Goal: Transaction & Acquisition: Purchase product/service

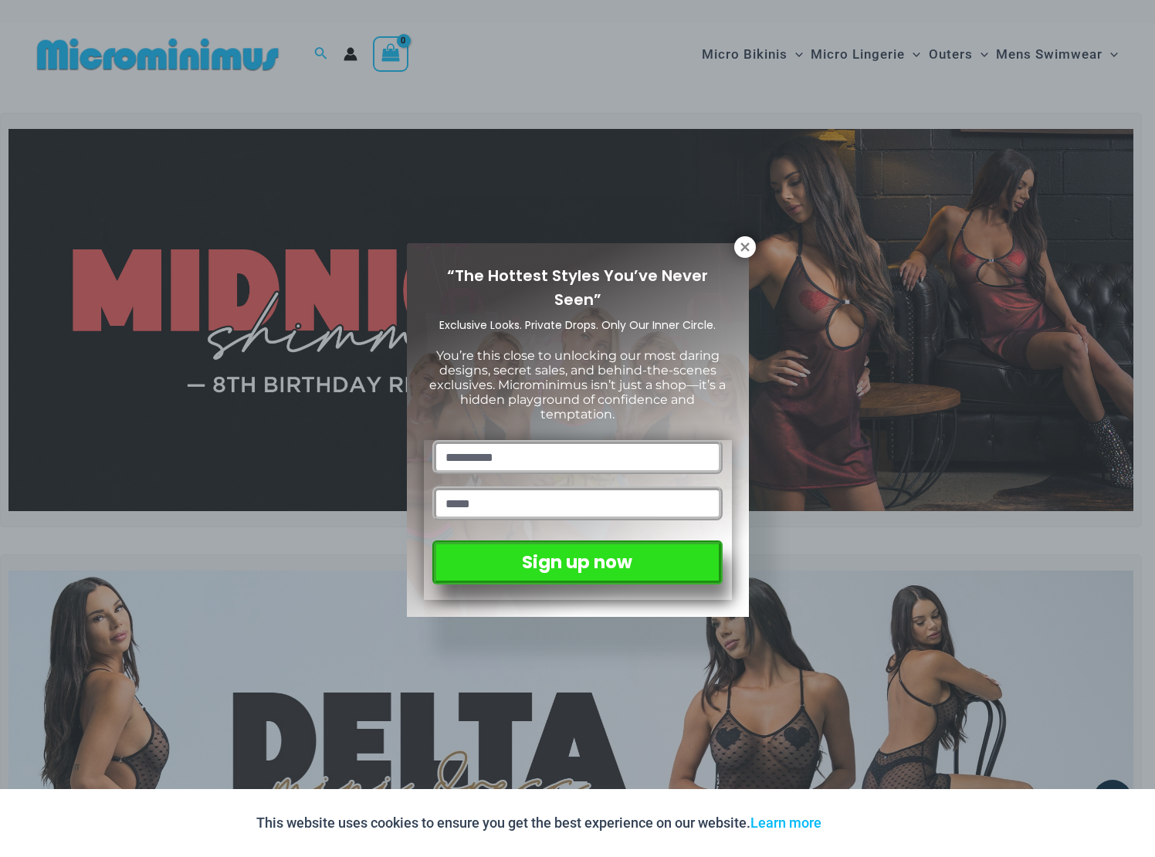
click at [551, 456] on input "text" at bounding box center [576, 457] width 289 height 34
click at [737, 243] on button at bounding box center [745, 247] width 22 height 22
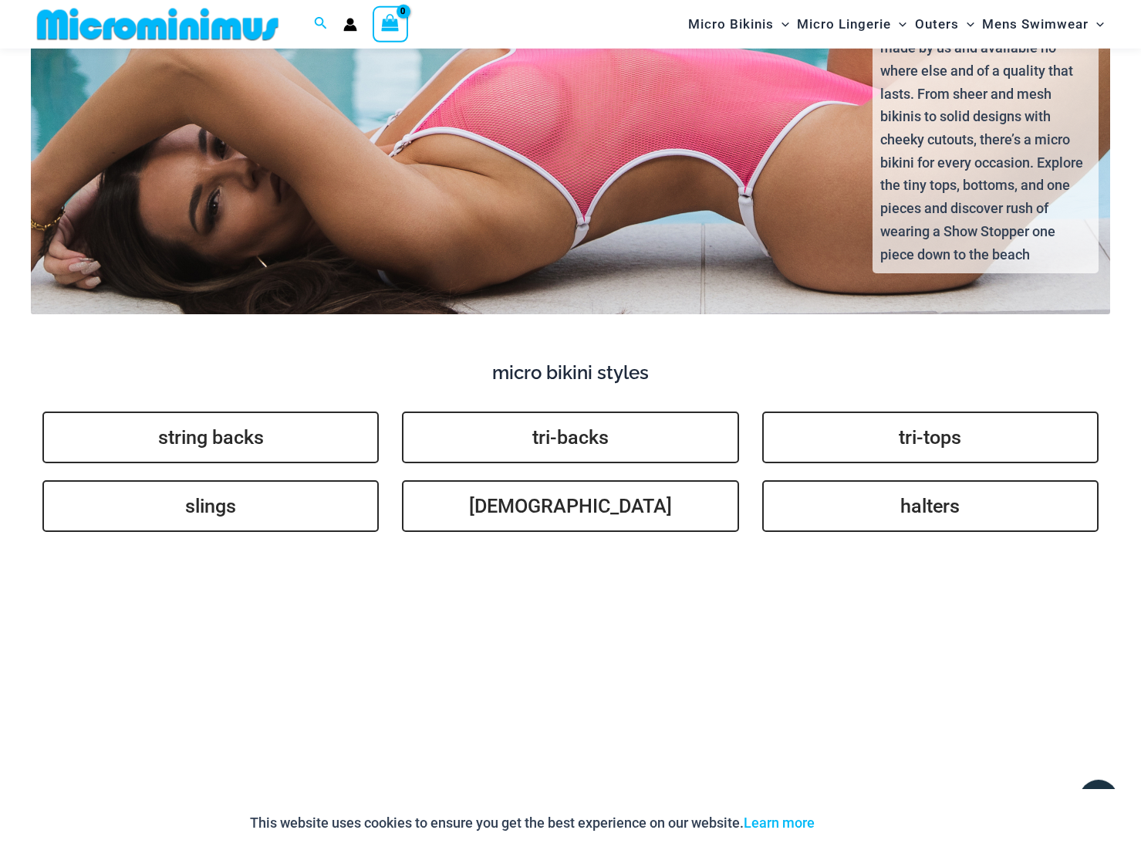
scroll to position [3354, 0]
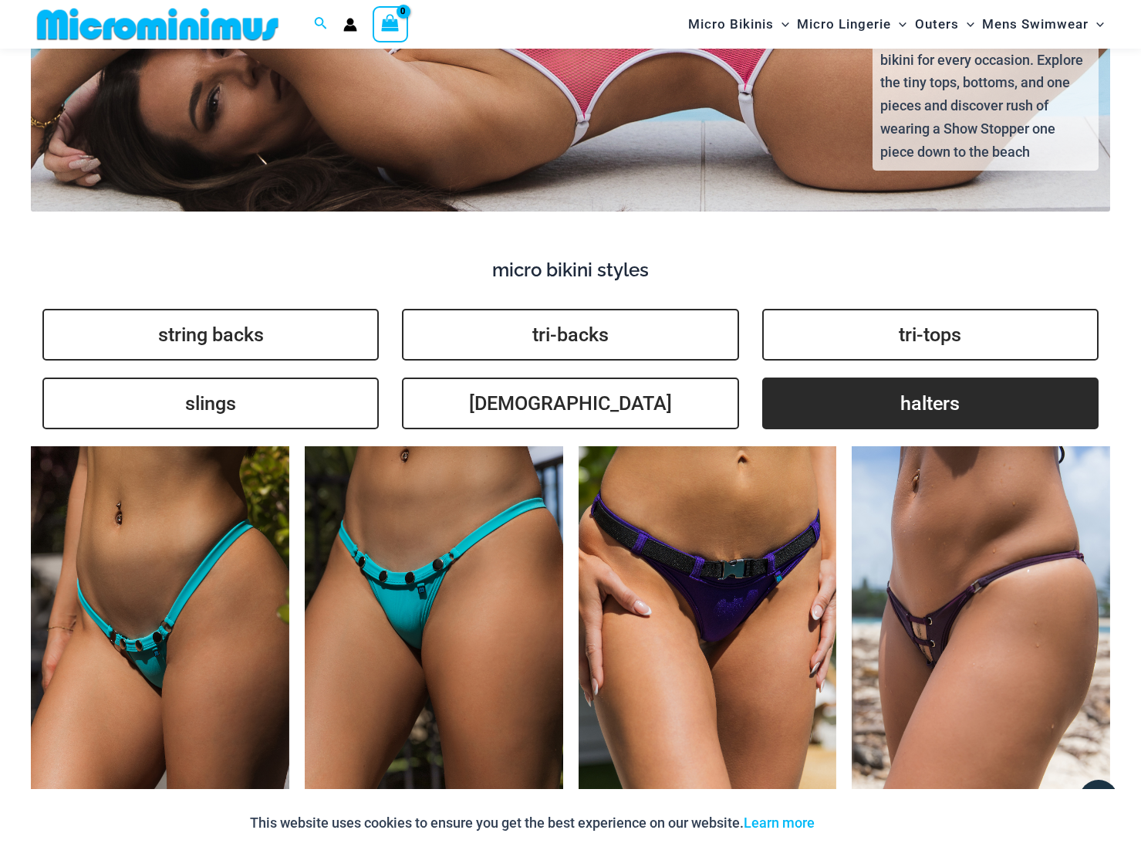
click at [938, 379] on link "halters" at bounding box center [930, 403] width 336 height 52
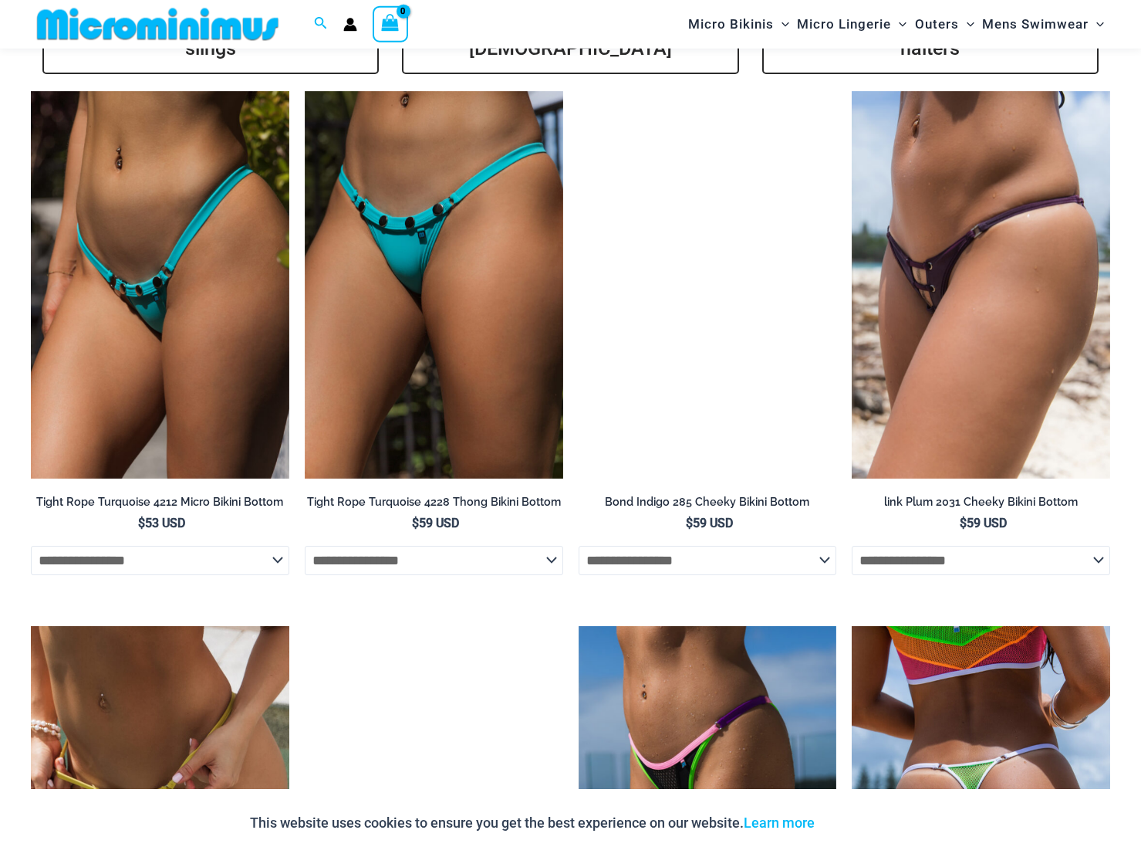
scroll to position [3553, 0]
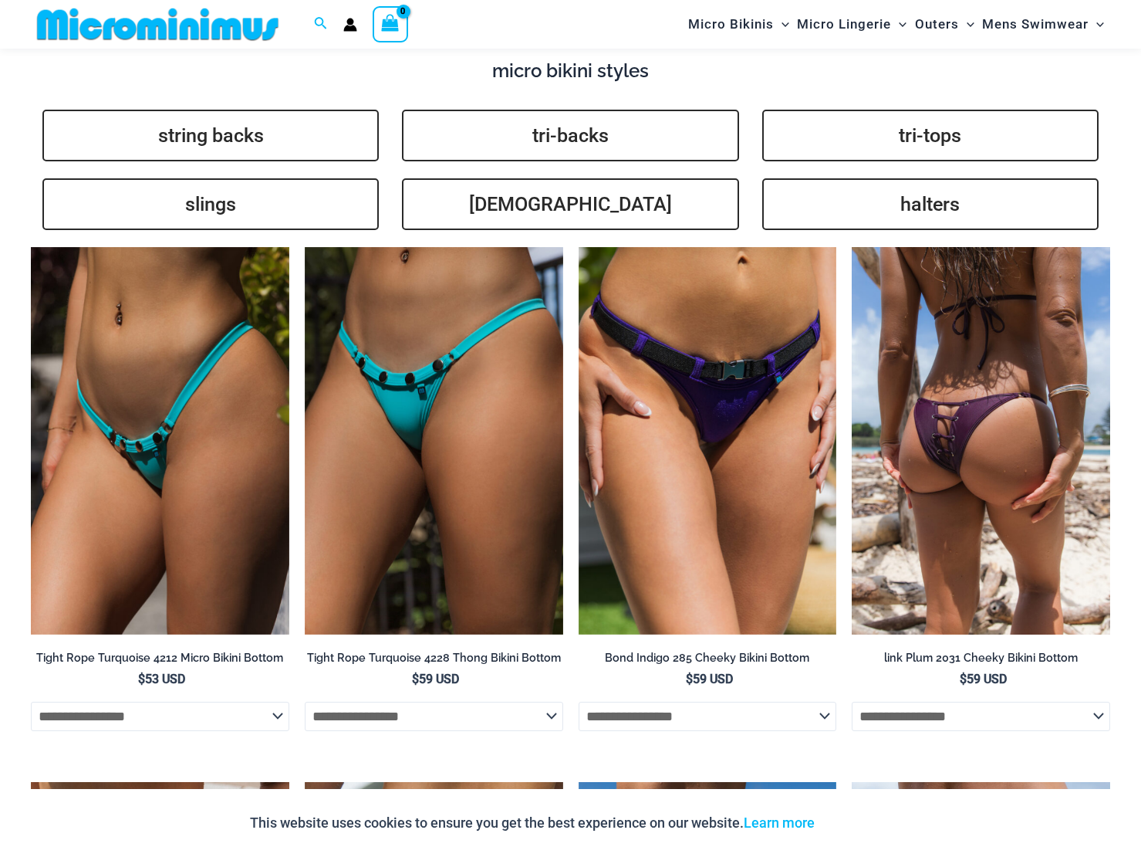
click at [852, 702] on select "**********" at bounding box center [981, 716] width 259 height 29
click at [969, 702] on select "**********" at bounding box center [981, 716] width 259 height 29
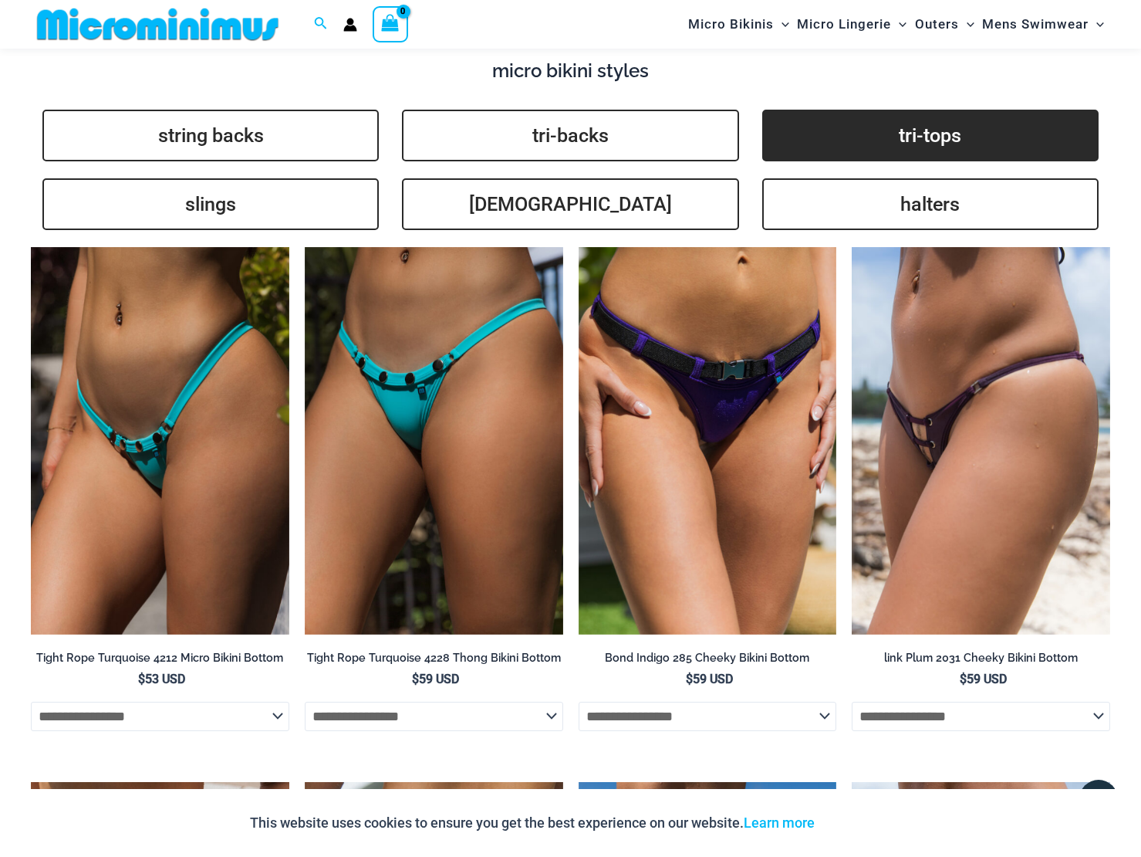
click at [944, 115] on link "tri-tops" at bounding box center [930, 136] width 336 height 52
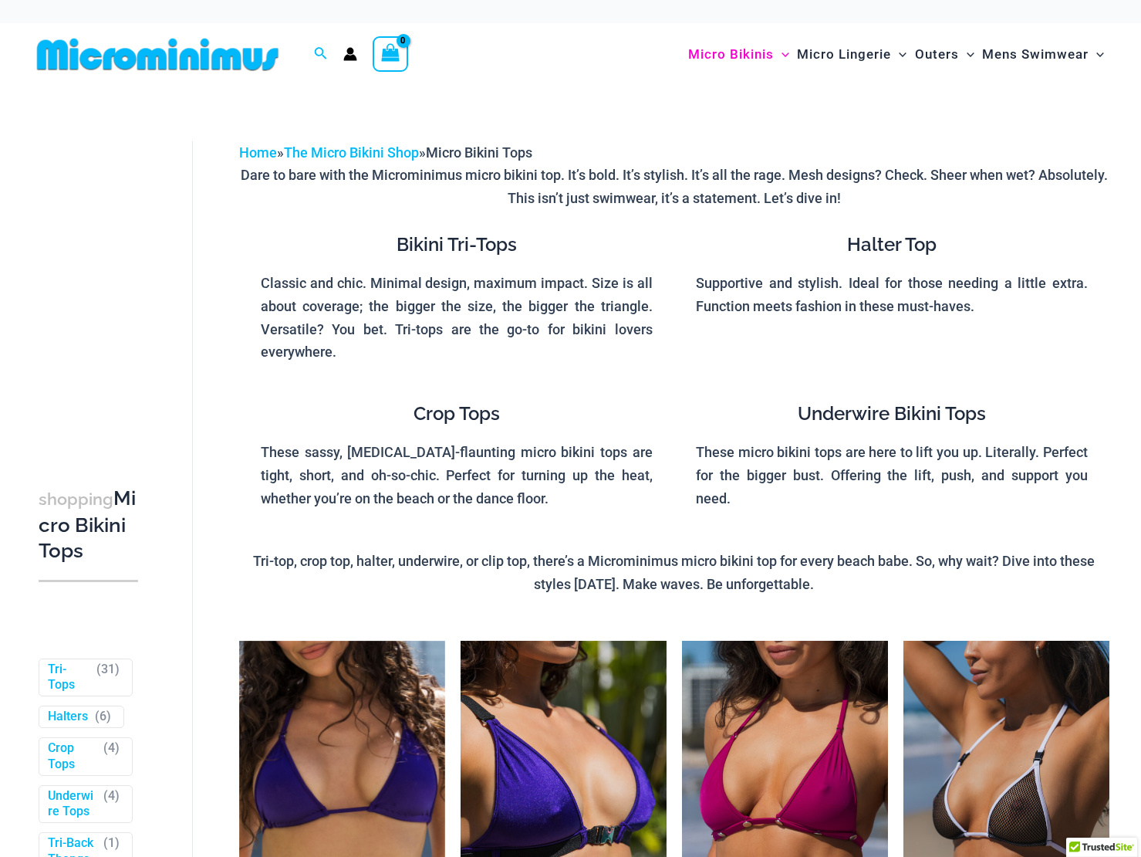
scroll to position [406, 0]
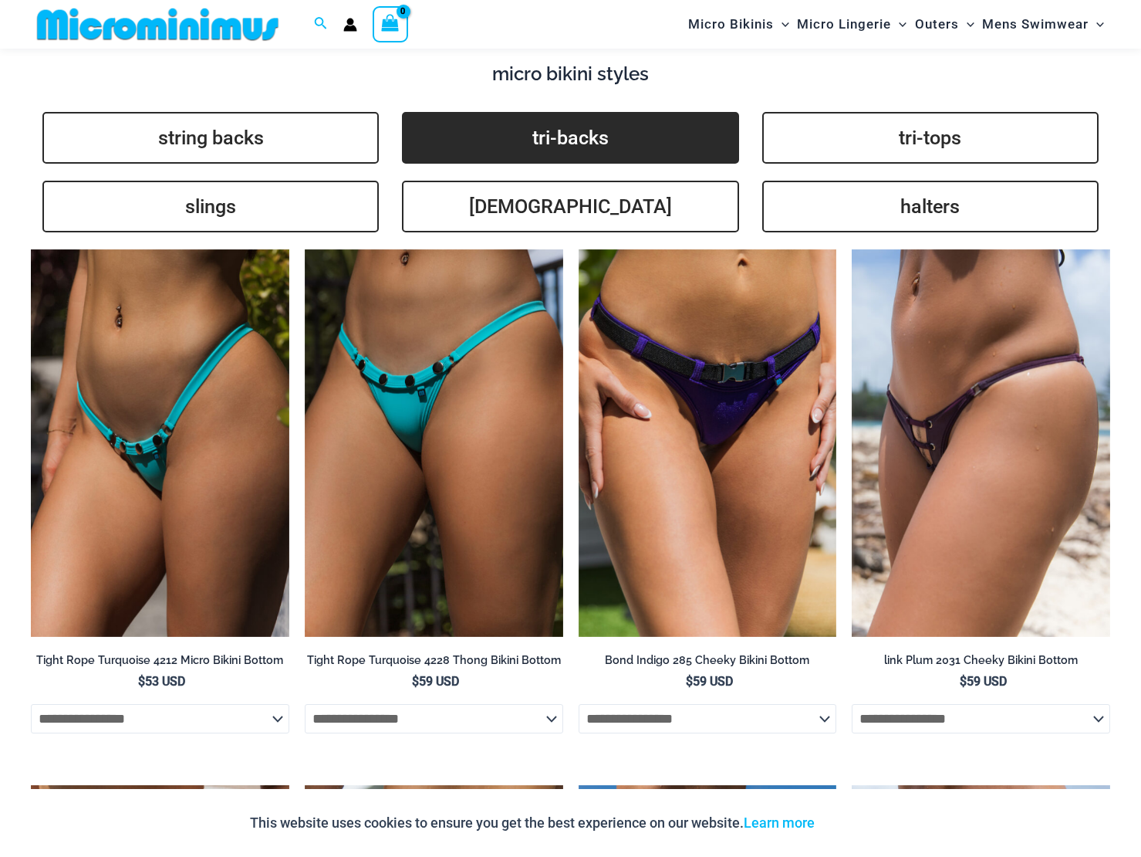
scroll to position [3343, 0]
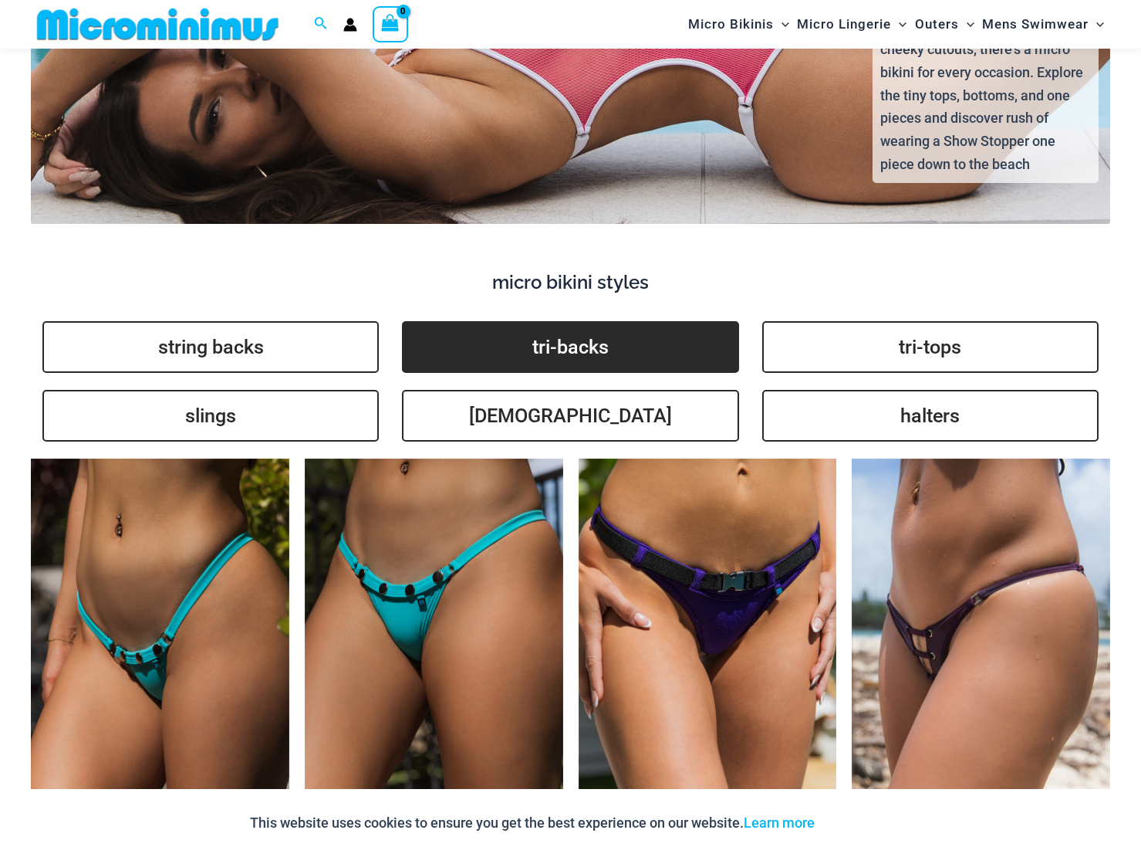
click at [600, 325] on link "tri-backs" at bounding box center [570, 347] width 336 height 52
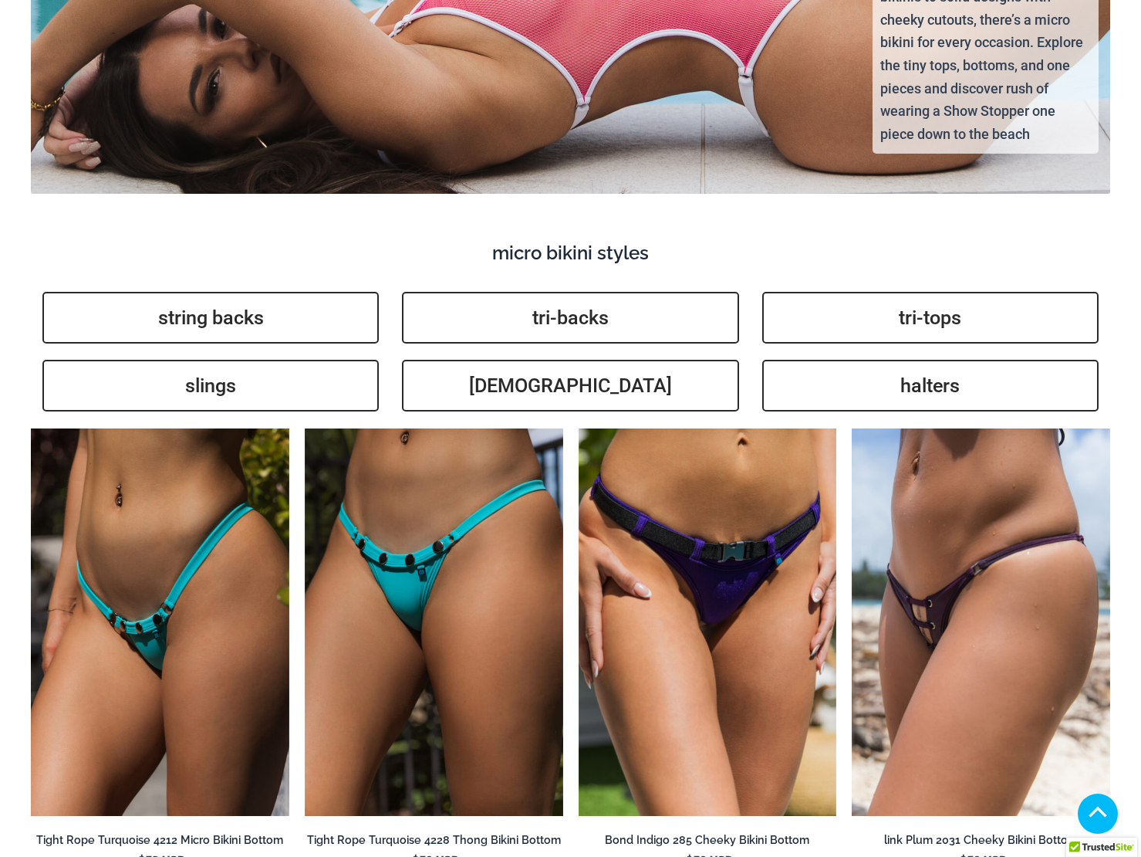
click at [603, 367] on div "tri-backs [DEMOGRAPHIC_DATA]" at bounding box center [570, 352] width 336 height 120
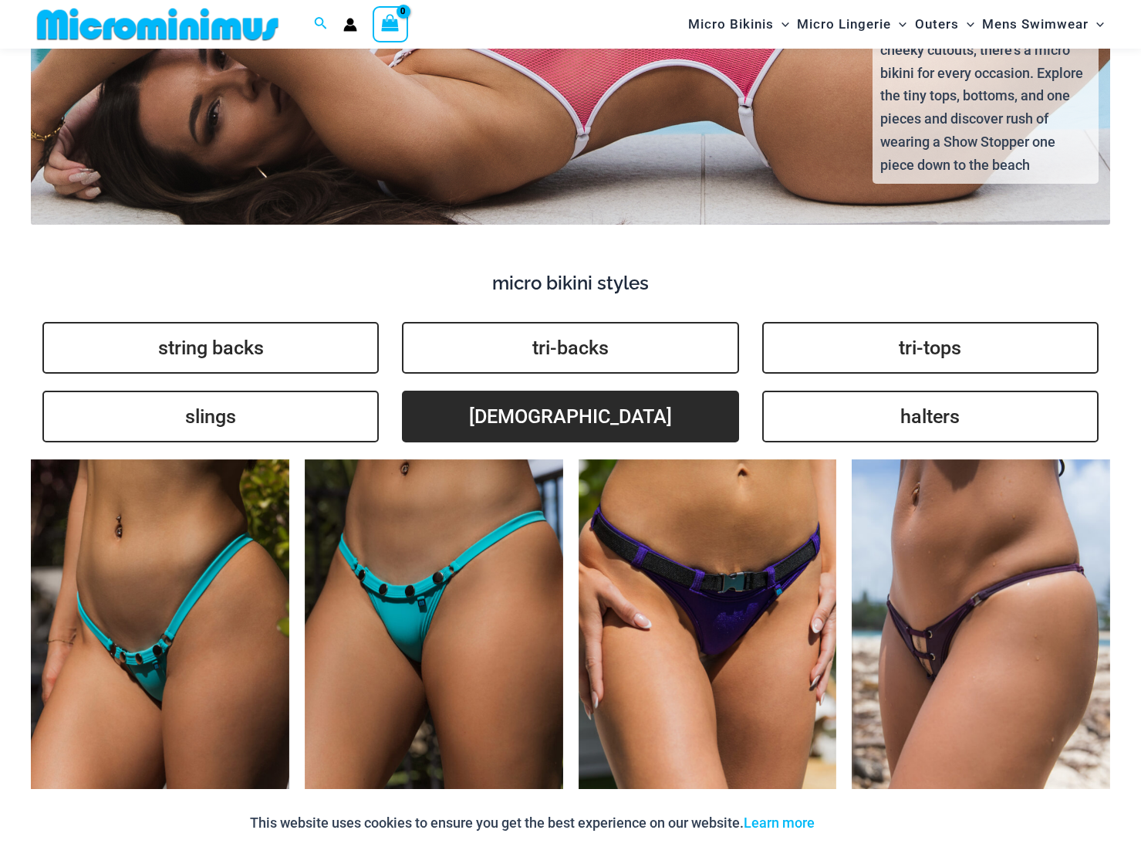
click at [603, 391] on link "brazilians" at bounding box center [570, 417] width 336 height 52
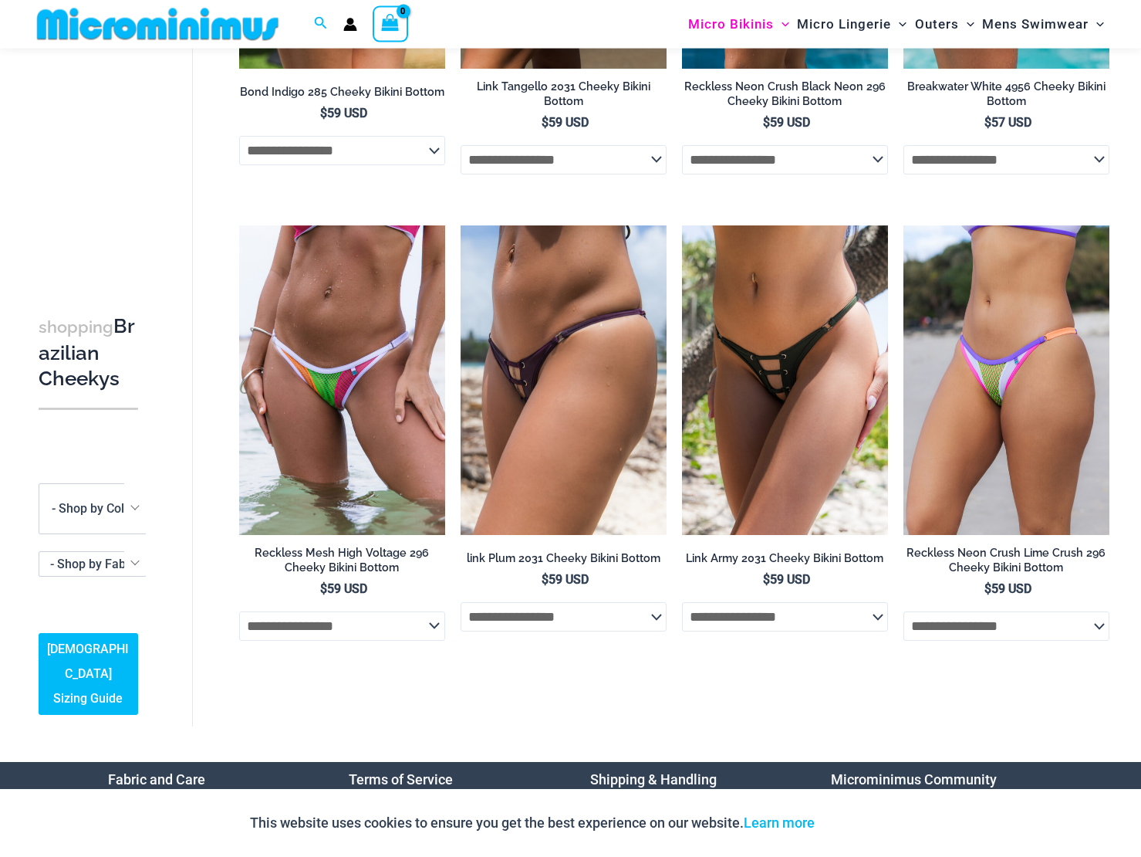
scroll to position [415, 0]
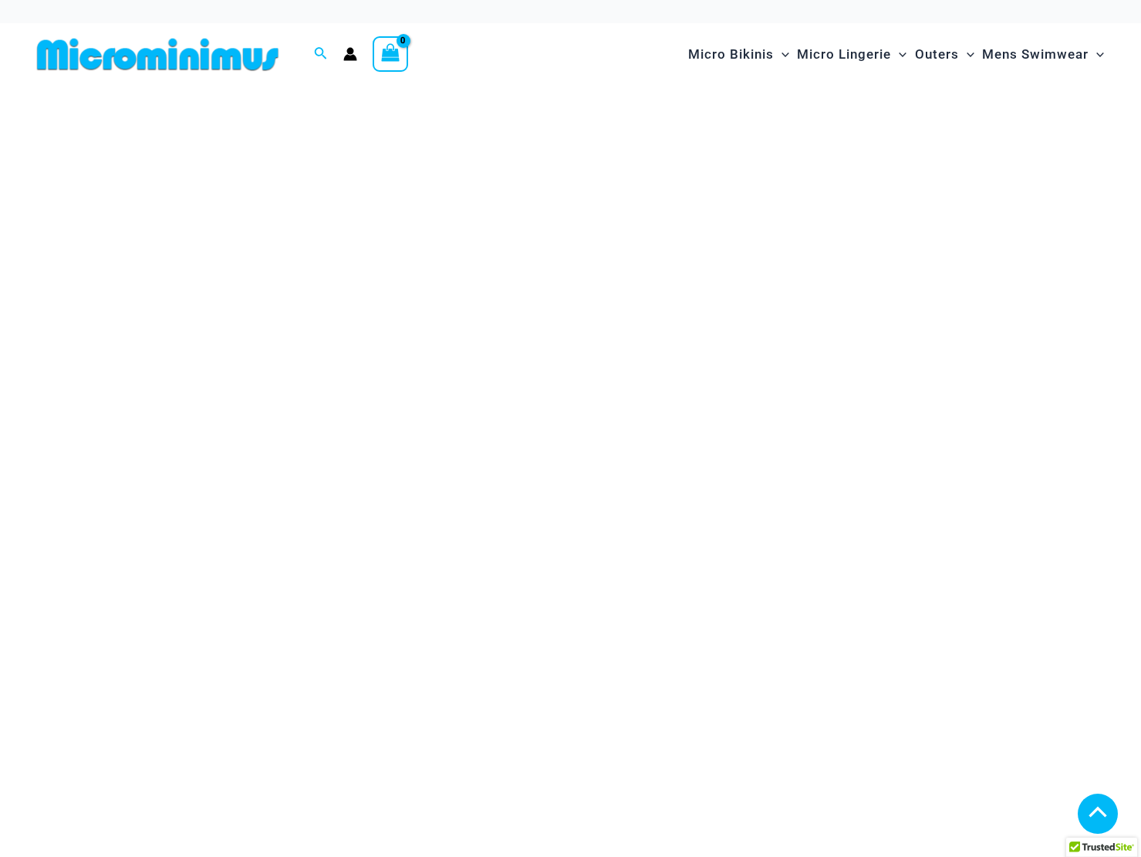
scroll to position [3343, 0]
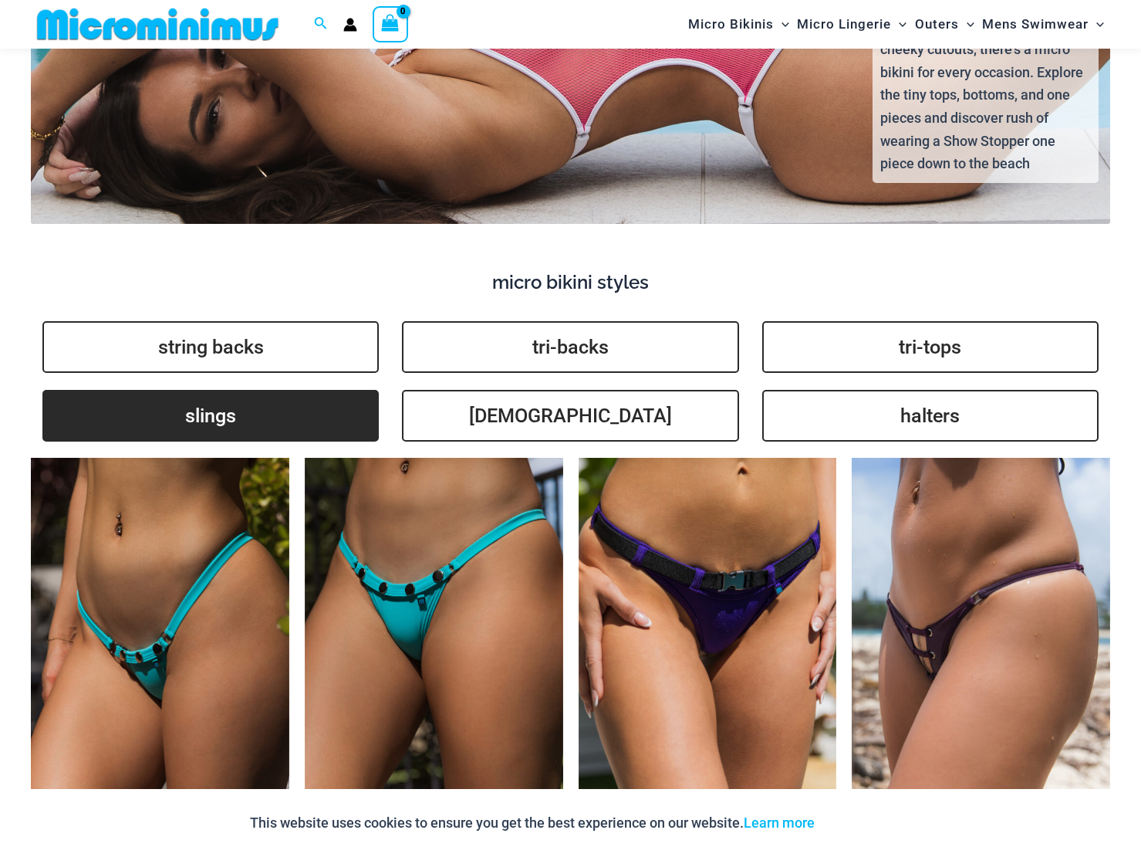
click at [304, 400] on link "slings" at bounding box center [210, 416] width 336 height 52
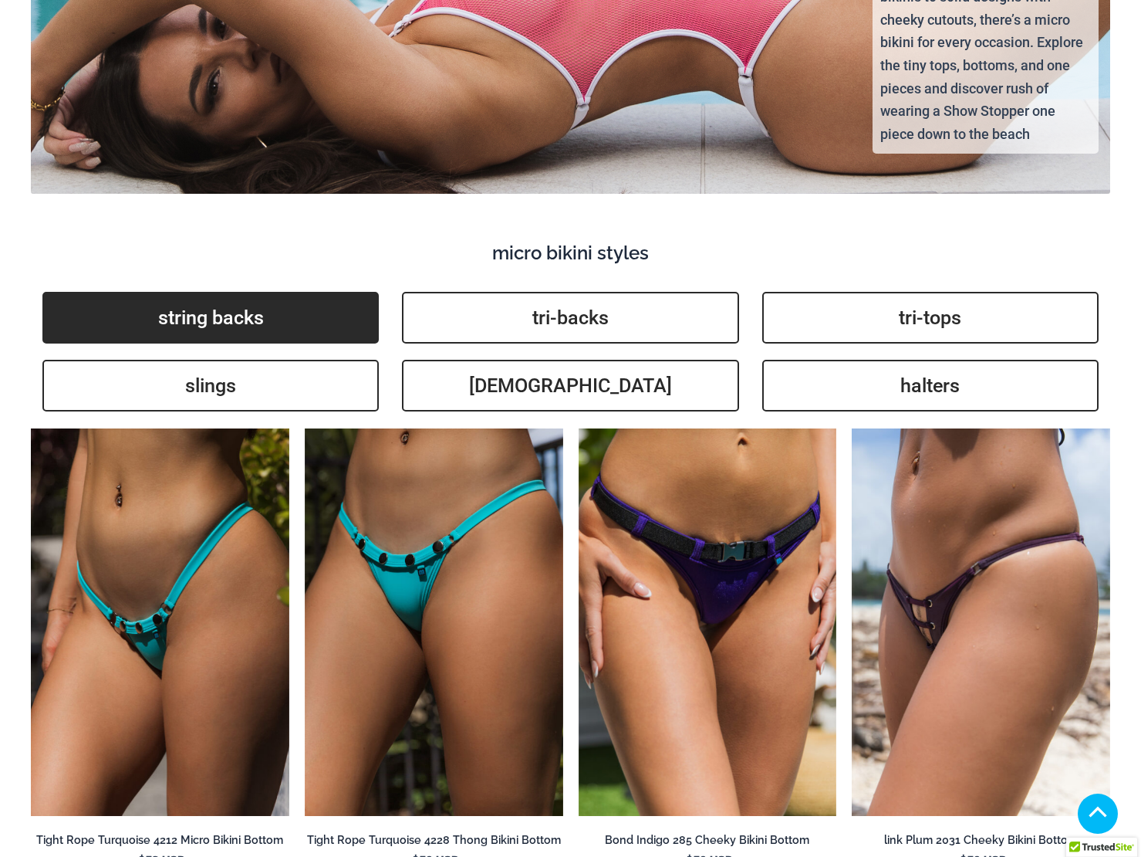
scroll to position [3343, 0]
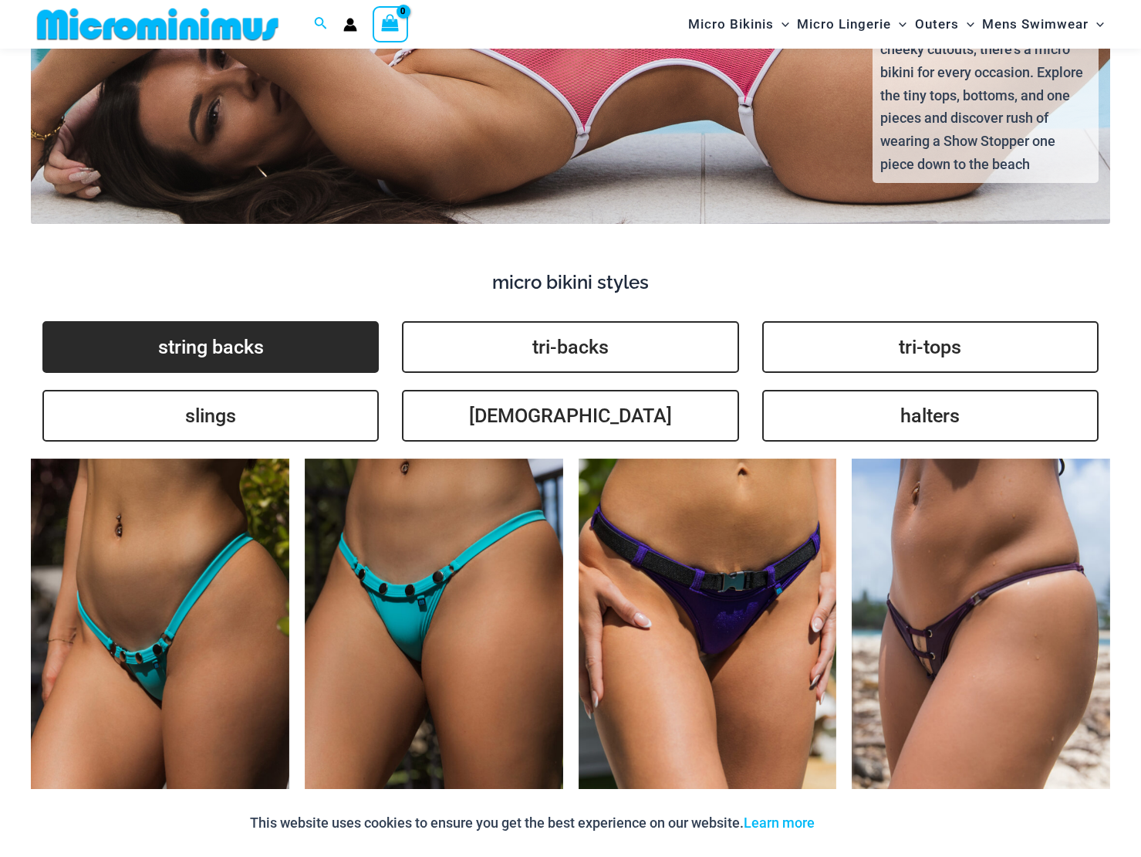
click at [233, 328] on link "string backs" at bounding box center [210, 347] width 336 height 52
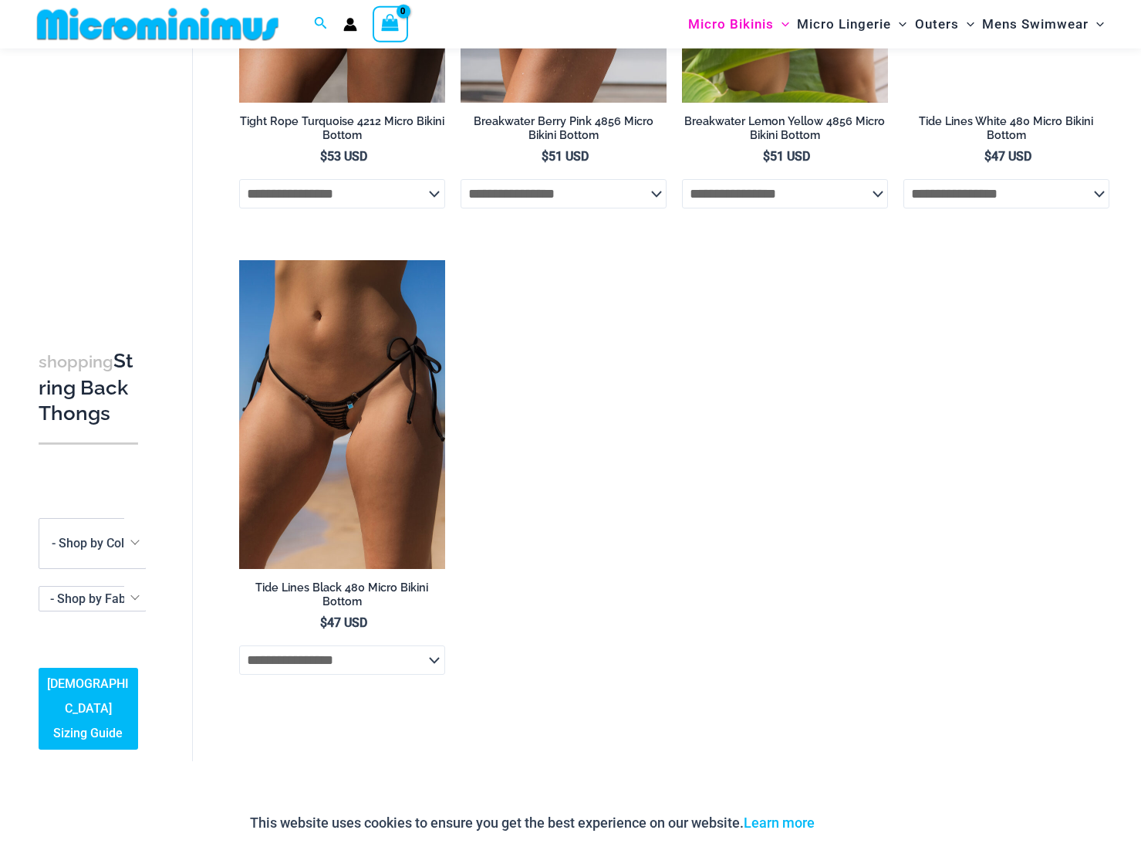
scroll to position [2548, 0]
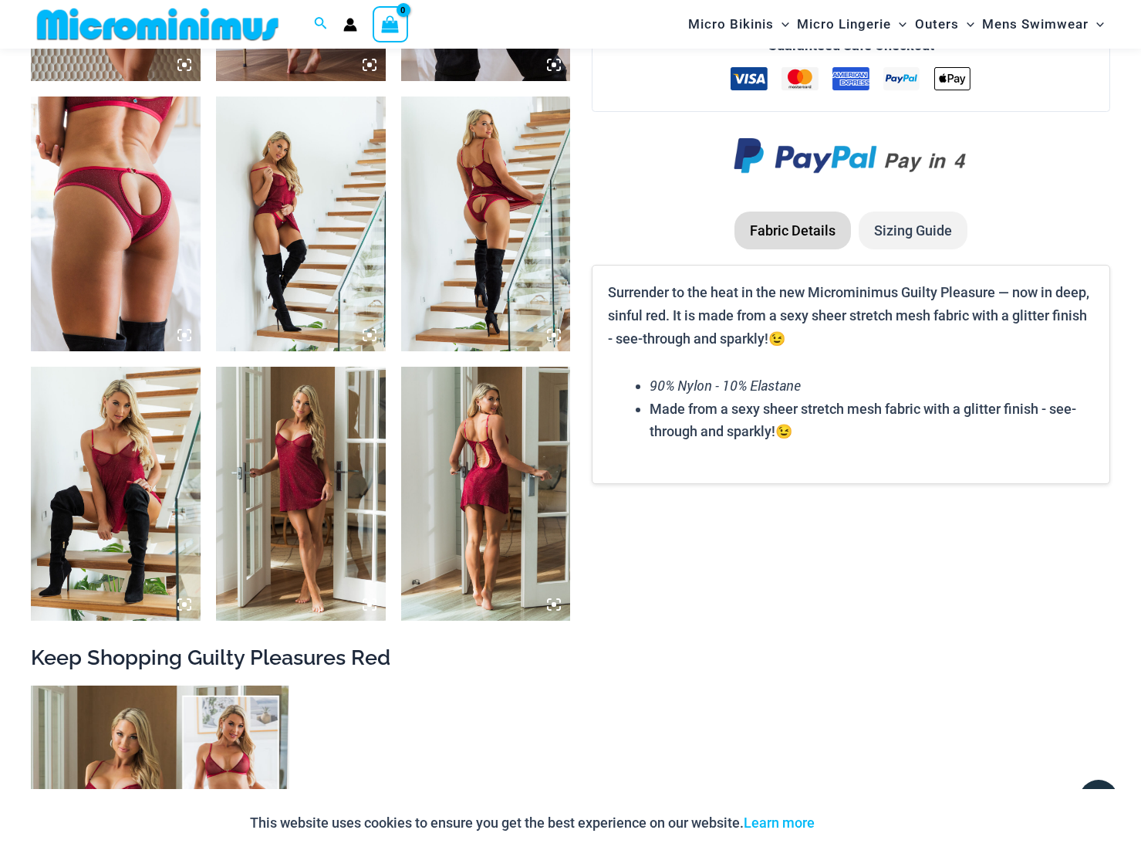
scroll to position [2099, 0]
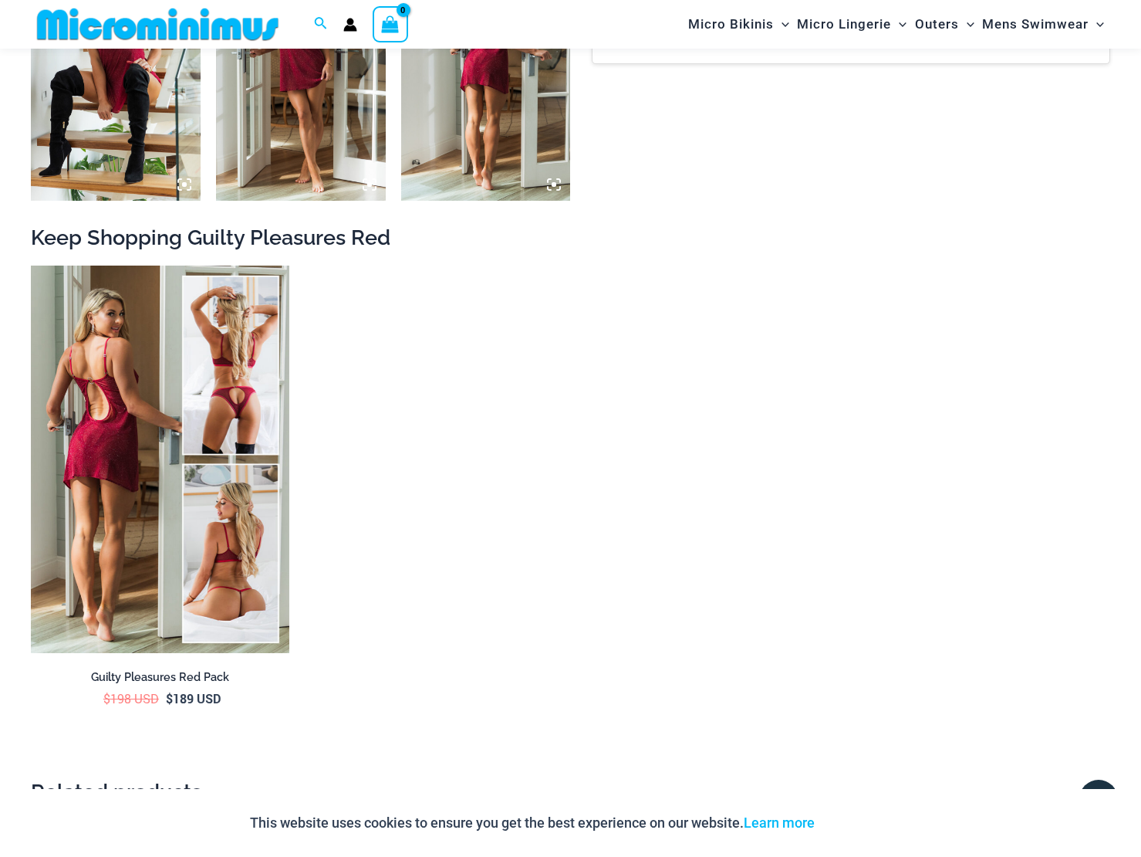
click at [187, 422] on img at bounding box center [160, 458] width 259 height 387
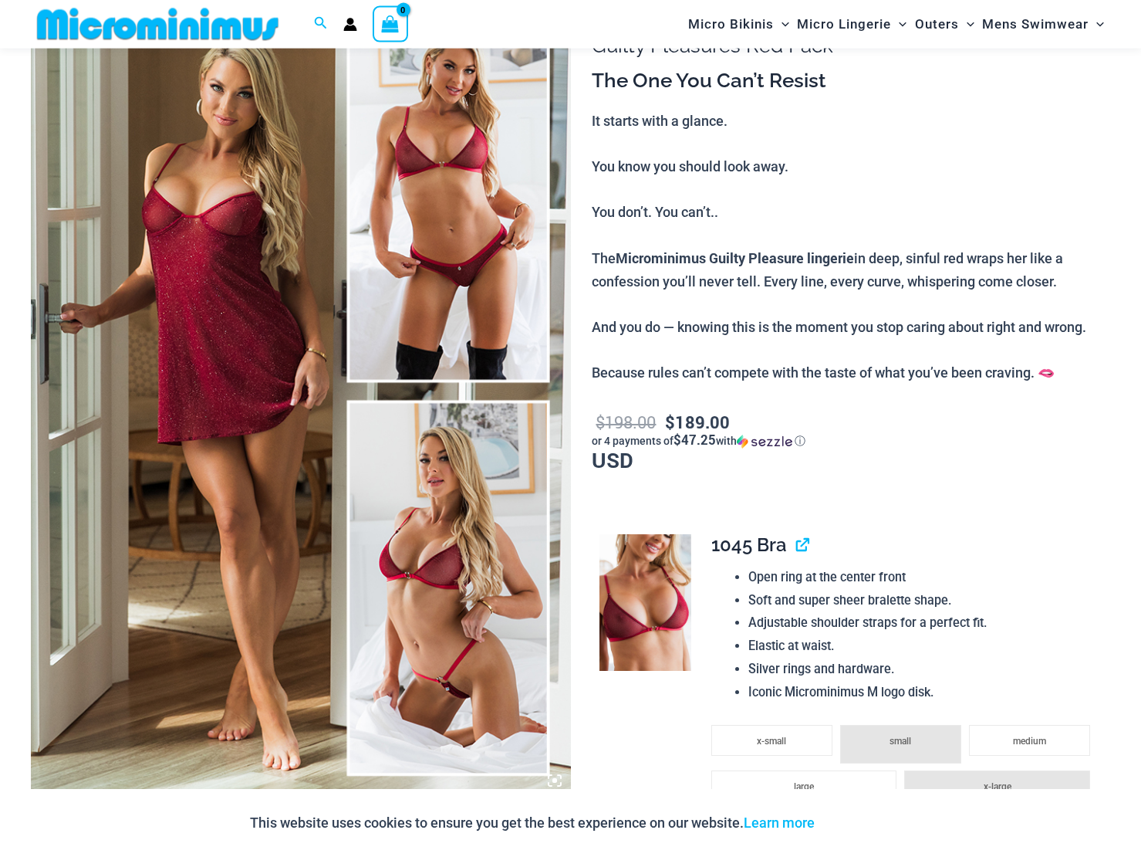
scroll to position [416, 0]
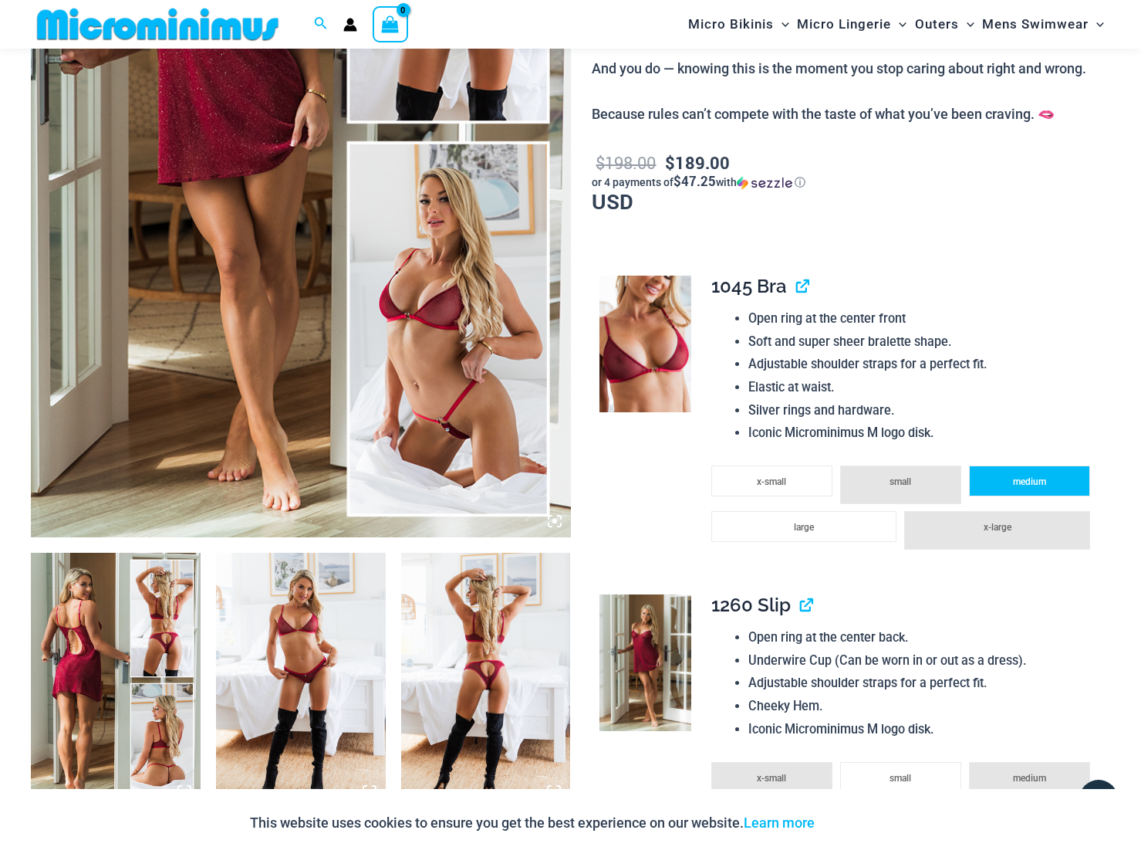
click at [1036, 485] on span "medium" at bounding box center [1029, 481] width 33 height 11
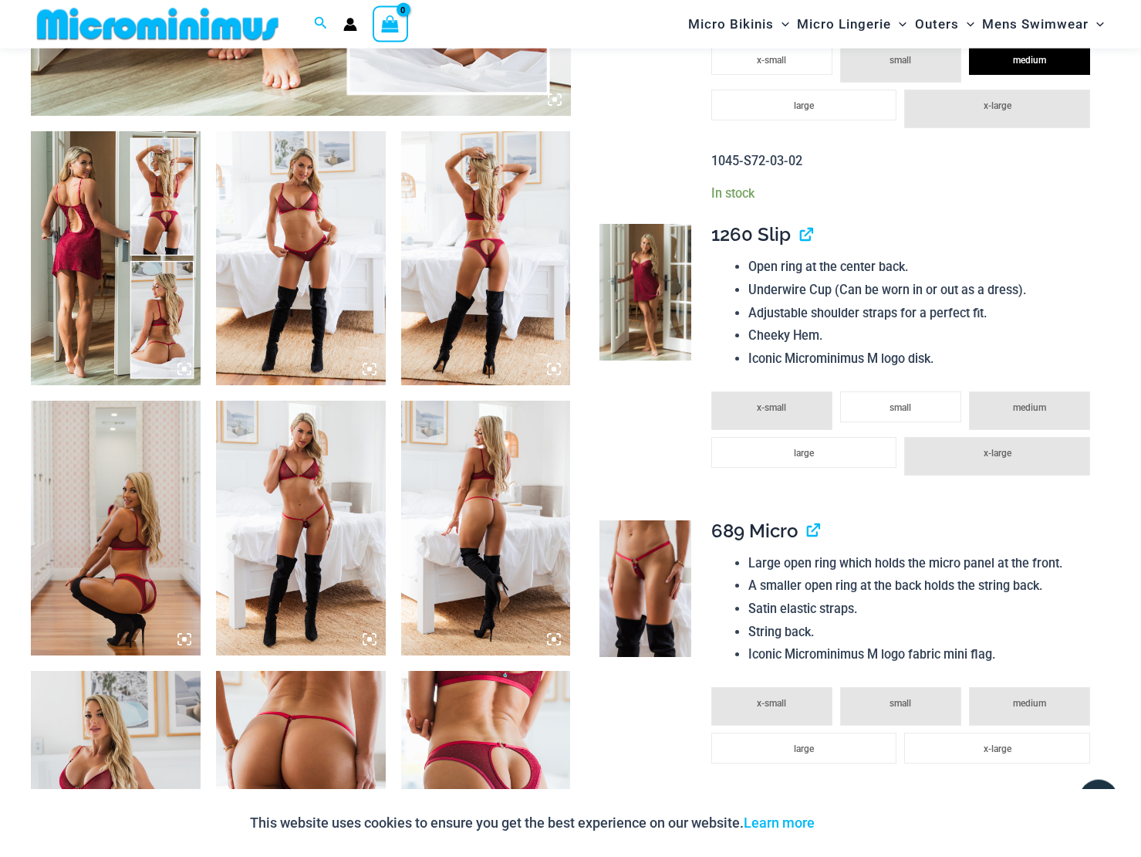
scroll to position [836, 0]
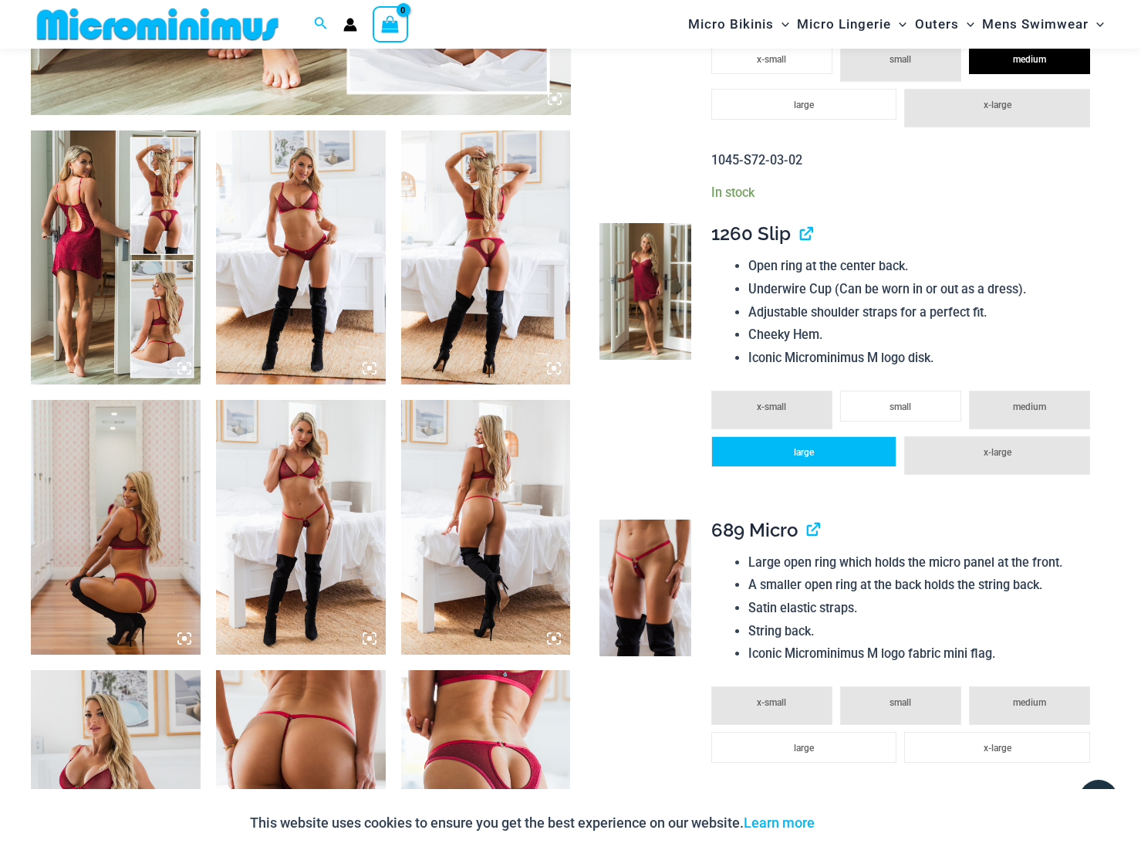
click at [771, 467] on li "large" at bounding box center [805, 451] width 186 height 31
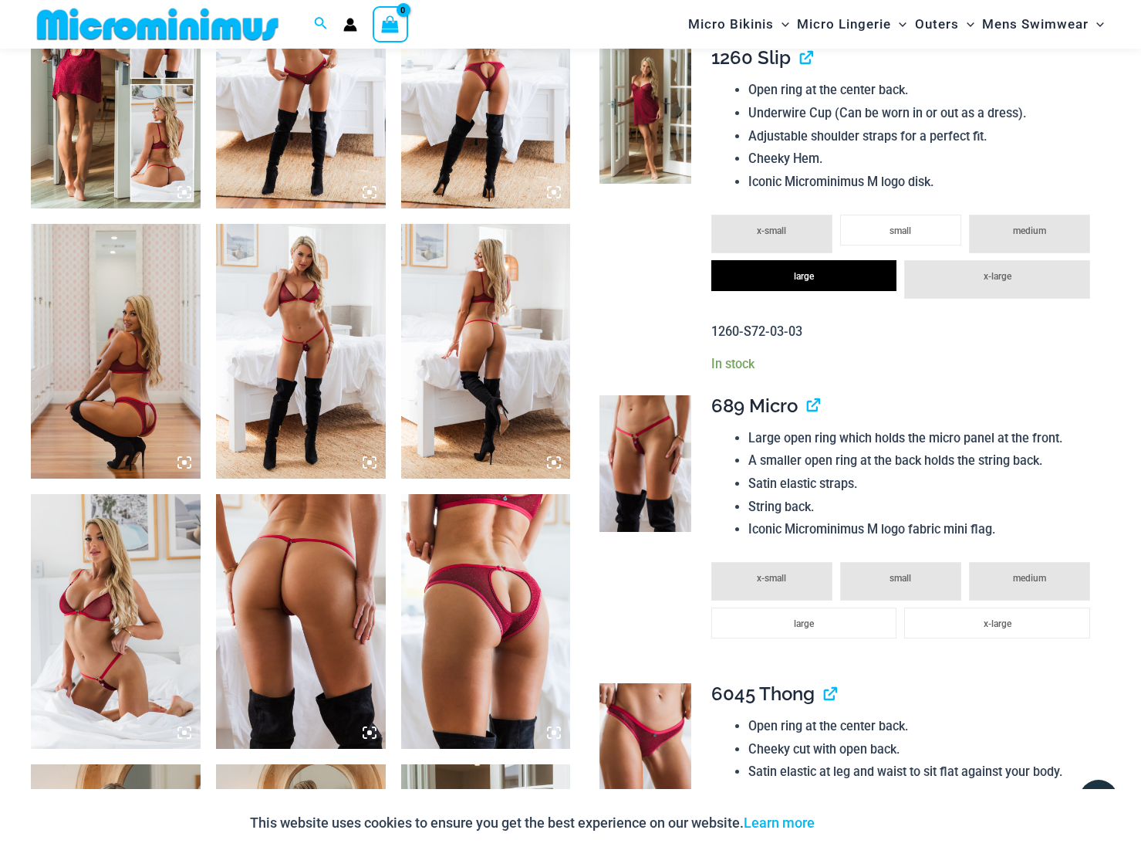
scroll to position [1046, 0]
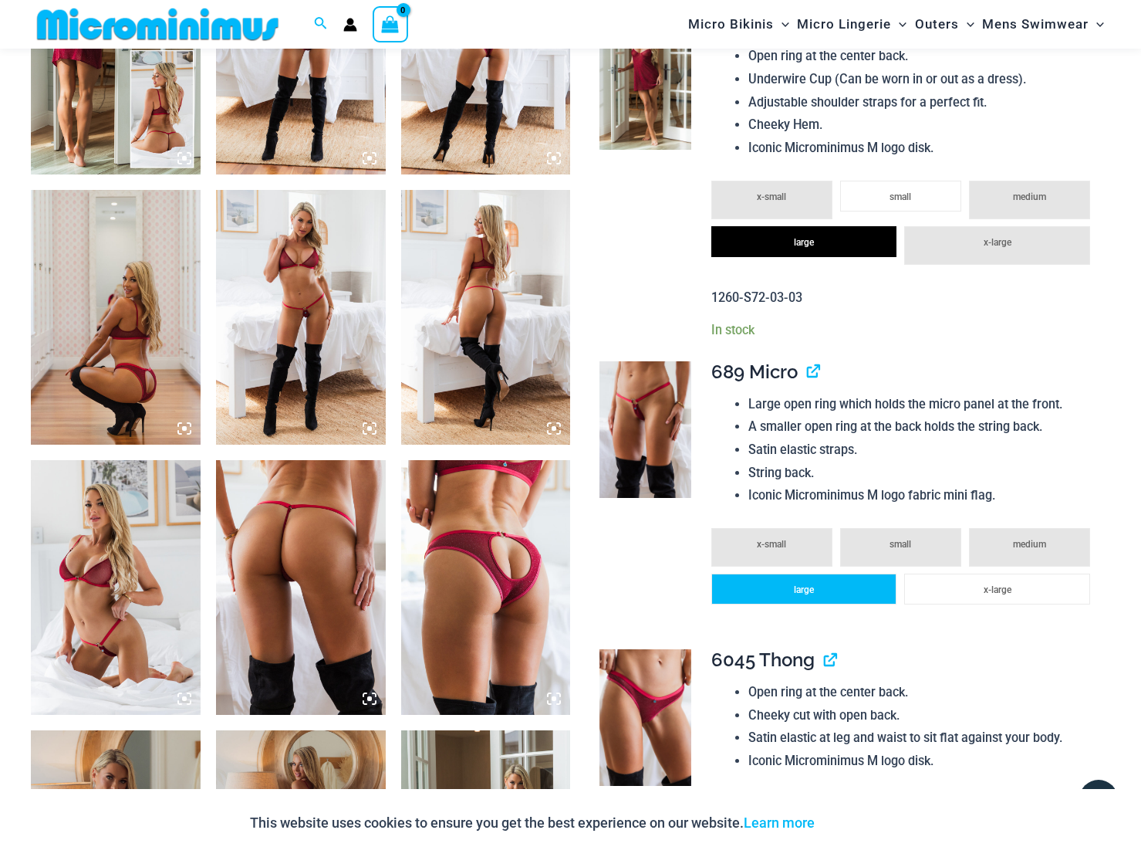
click at [803, 588] on li "large" at bounding box center [805, 588] width 186 height 31
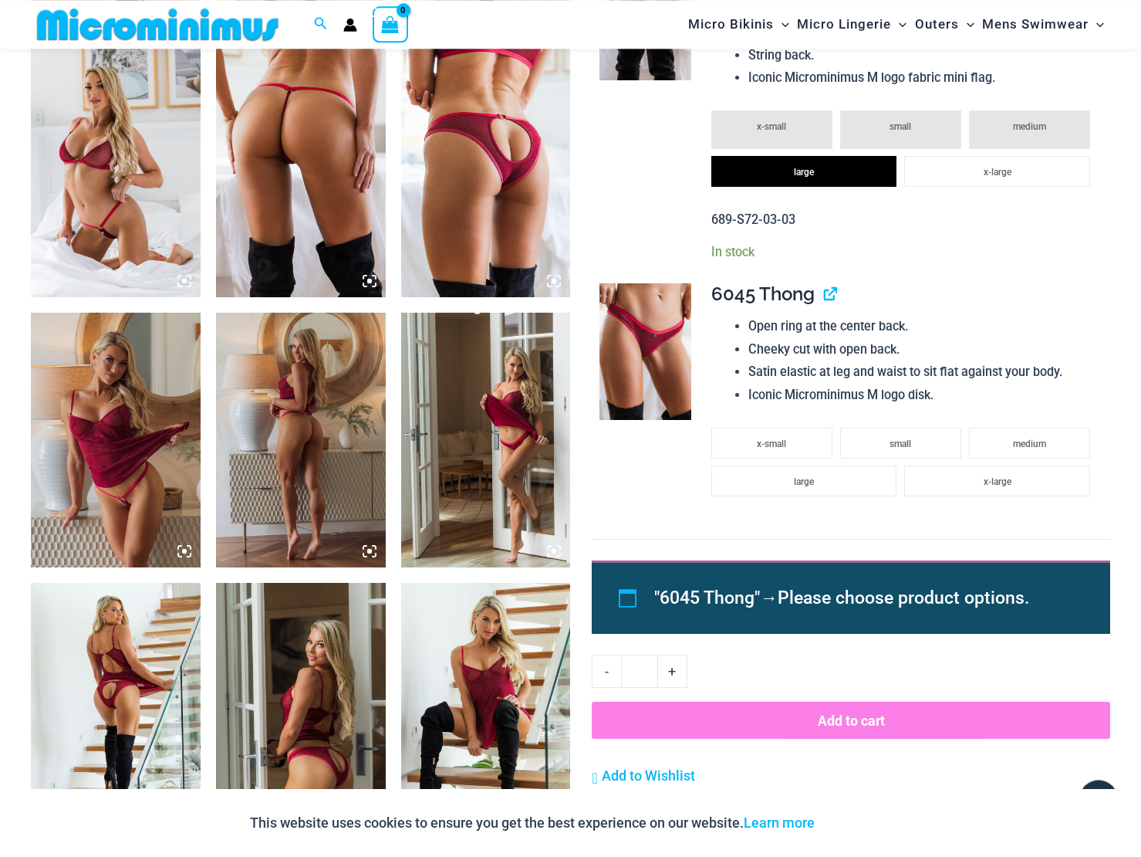
scroll to position [1466, 0]
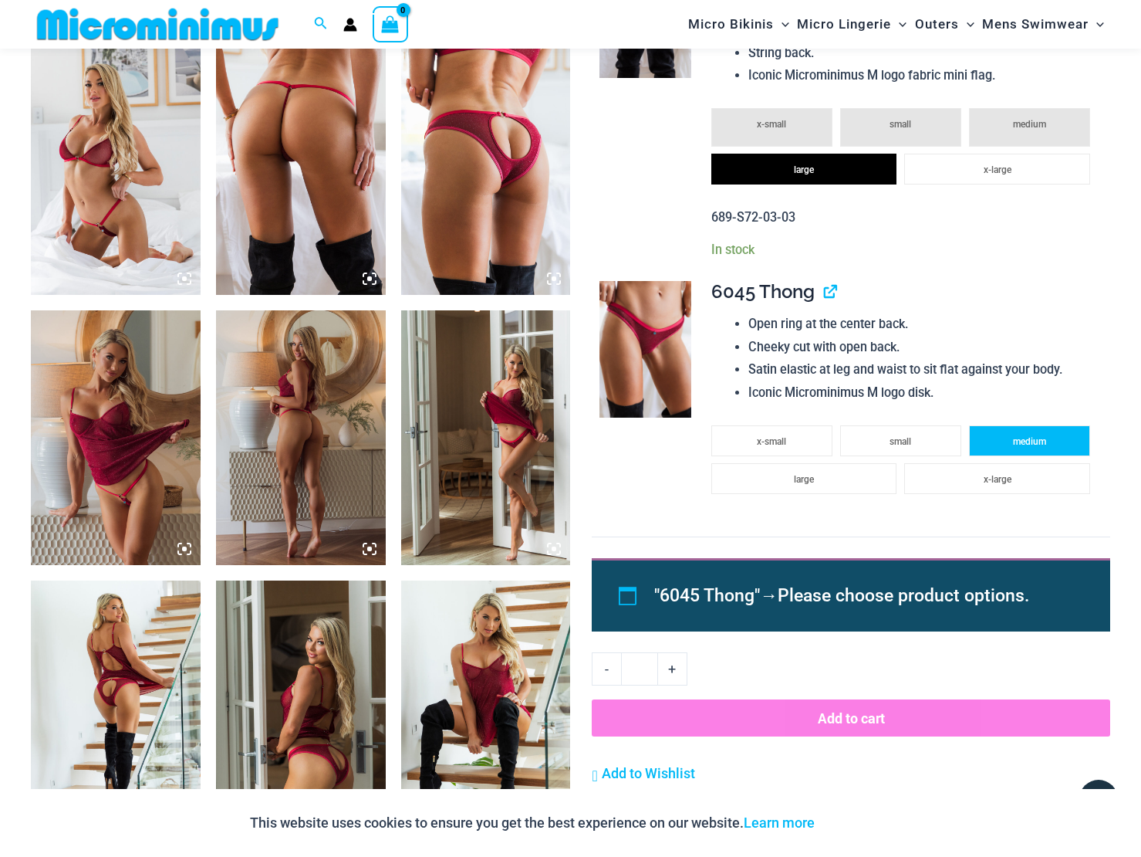
click at [1012, 456] on li "medium" at bounding box center [1029, 440] width 121 height 31
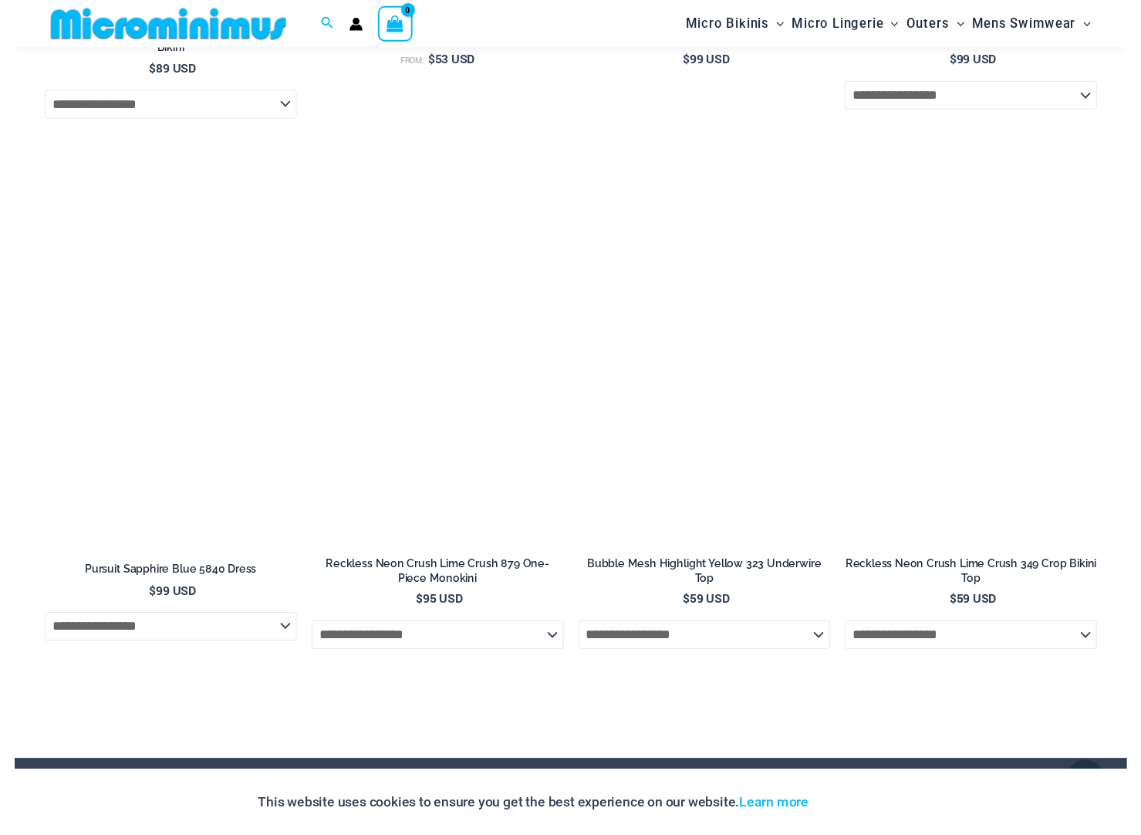
scroll to position [5454, 0]
